Goal: Transaction & Acquisition: Subscribe to service/newsletter

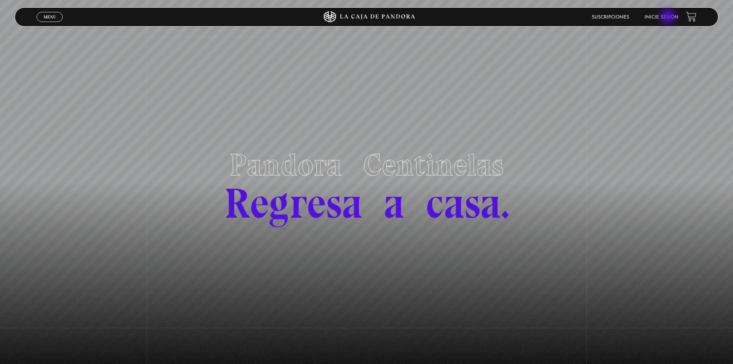
click at [669, 17] on link "Inicie sesión" at bounding box center [662, 17] width 34 height 5
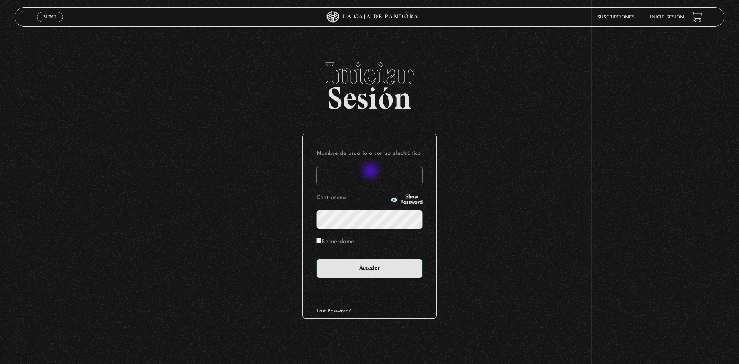
click at [347, 207] on form "Nombre de usuario o correo electrónico Contraseña Show Password Recuérdame Acce…" at bounding box center [369, 213] width 106 height 130
type input "knaranjo111@hotmail.com"
click at [316, 259] on input "Acceder" at bounding box center [369, 268] width 106 height 19
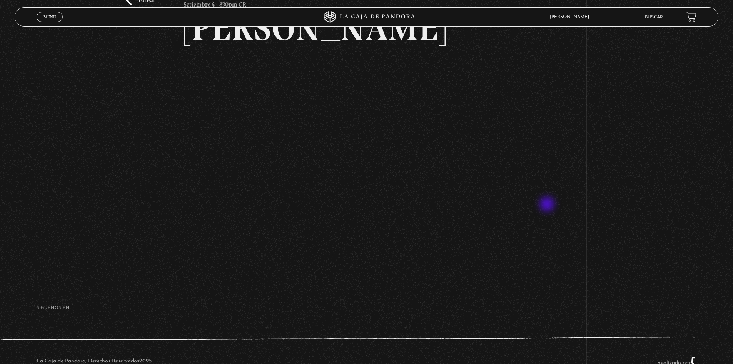
scroll to position [64, 0]
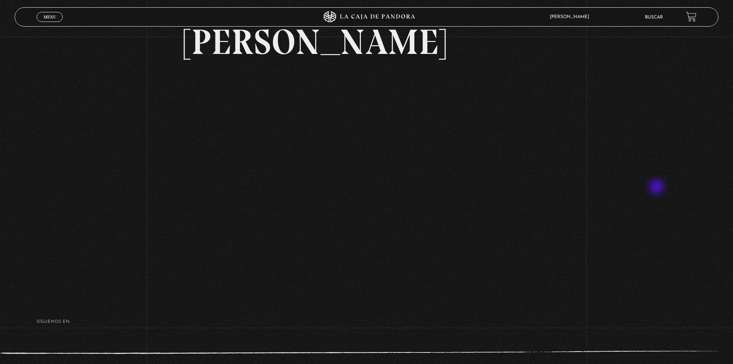
click at [658, 187] on div "Volver Setiembre 4 - 830pm CR Maria Gabriela de Faria" at bounding box center [366, 133] width 733 height 320
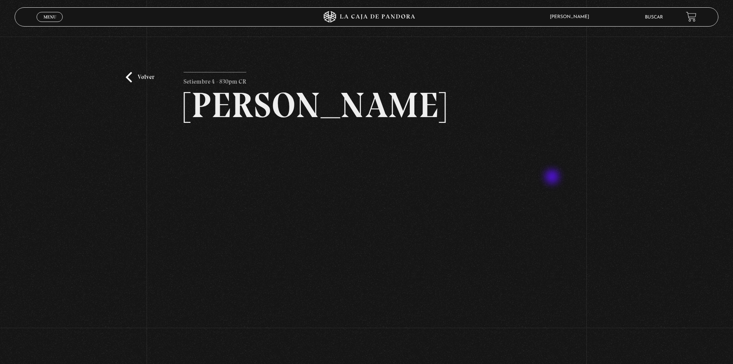
scroll to position [0, 0]
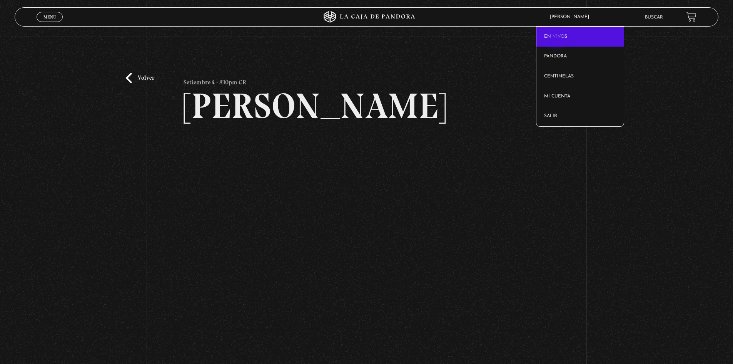
click at [557, 37] on link "En vivos" at bounding box center [580, 37] width 87 height 20
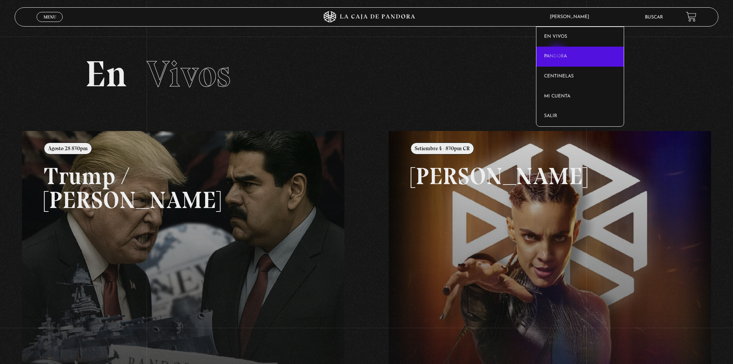
click at [558, 54] on link "Pandora" at bounding box center [580, 57] width 87 height 20
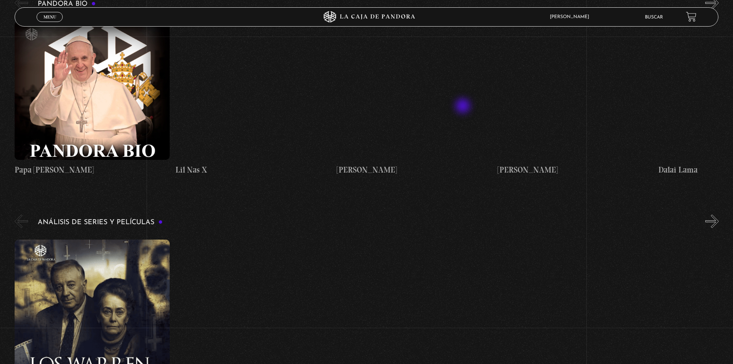
scroll to position [1116, 0]
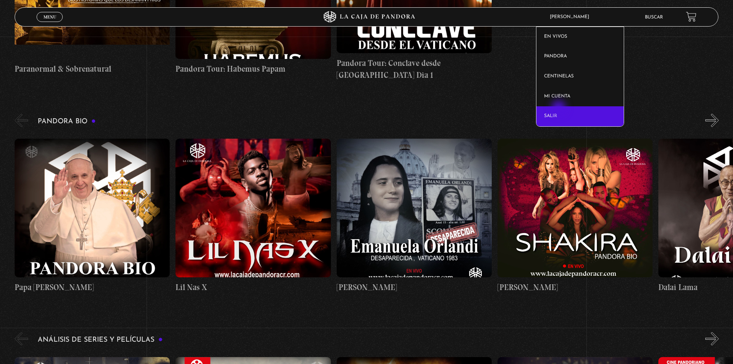
click at [560, 109] on link "Salir" at bounding box center [580, 116] width 87 height 20
